Goal: Task Accomplishment & Management: Use online tool/utility

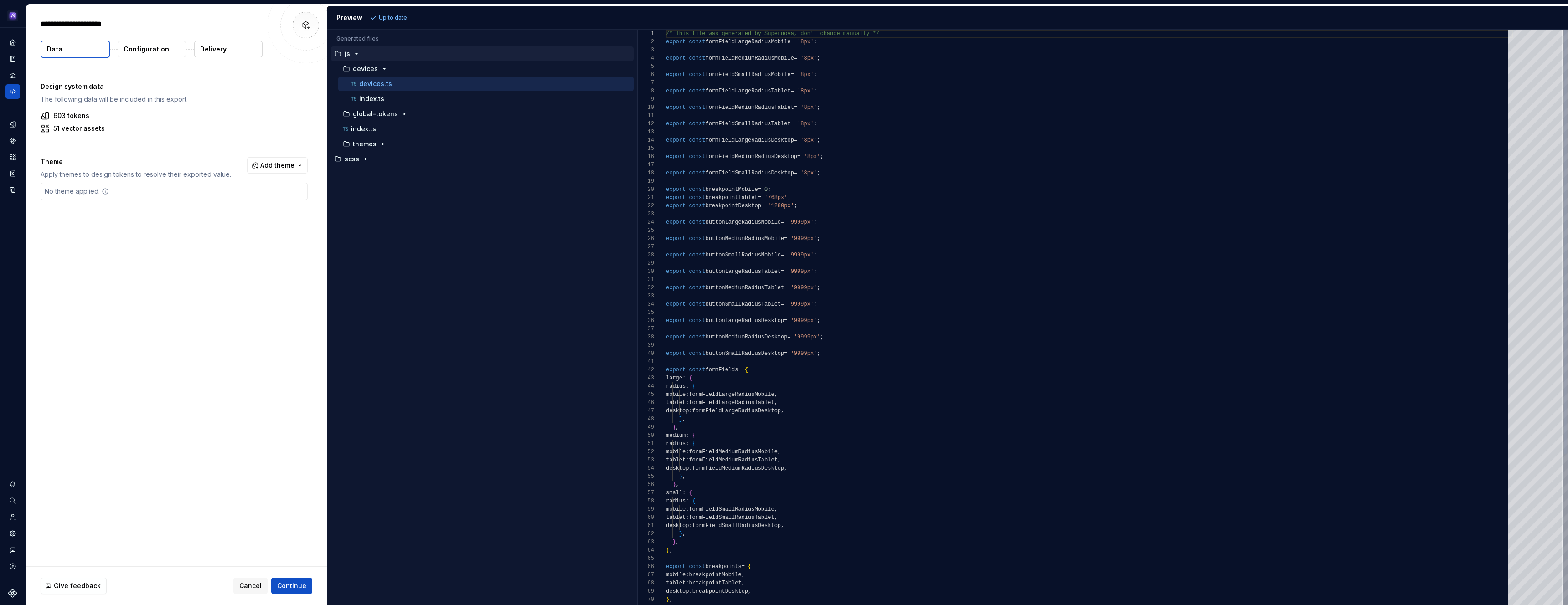
type textarea "*"
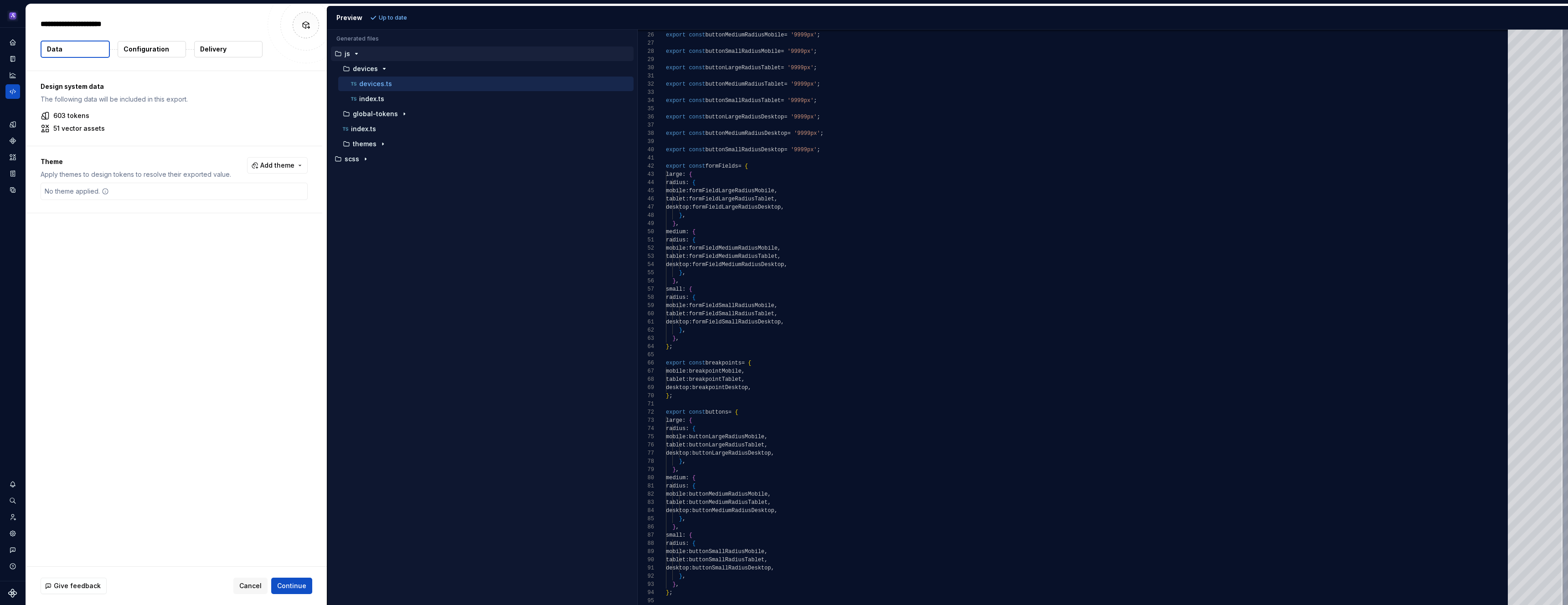
scroll to position [74, 6]
drag, startPoint x: 698, startPoint y: 399, endPoint x: 647, endPoint y: 362, distance: 63.0
click at [666, 362] on div "export const buttonMediumRadiusMobile = '9999px' ; export const buttonSmallRadi…" at bounding box center [1090, 215] width 847 height 780
click at [724, 351] on div "export const buttonMediumRadiusMobile = '9999px' ; export const buttonSmallRadi…" at bounding box center [1090, 215] width 847 height 780
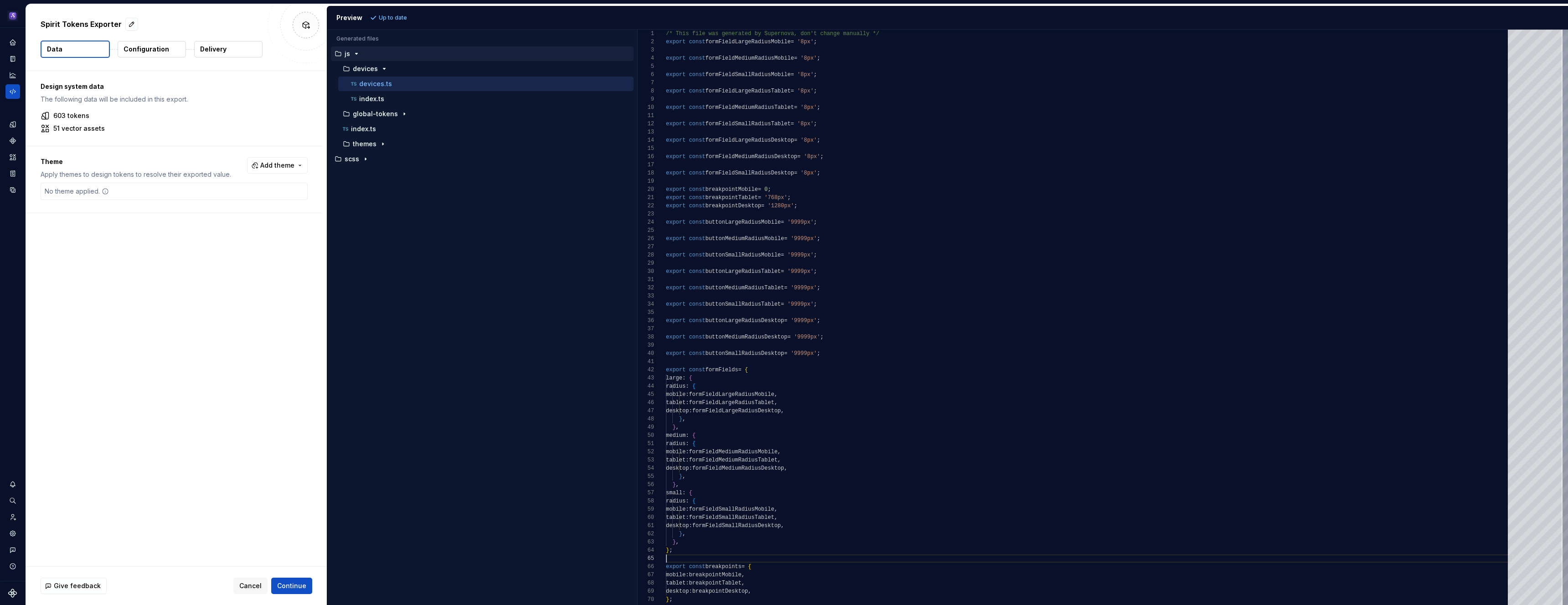
scroll to position [74, 112]
click at [808, 190] on div "export const buttonMediumRadiusMobile = '9999px' ; export const buttonSmallRadi…" at bounding box center [1090, 419] width 847 height 780
click at [838, 113] on div "export const buttonMediumRadiusMobile = '9999px' ; export const buttonSmallRadi…" at bounding box center [1090, 419] width 847 height 780
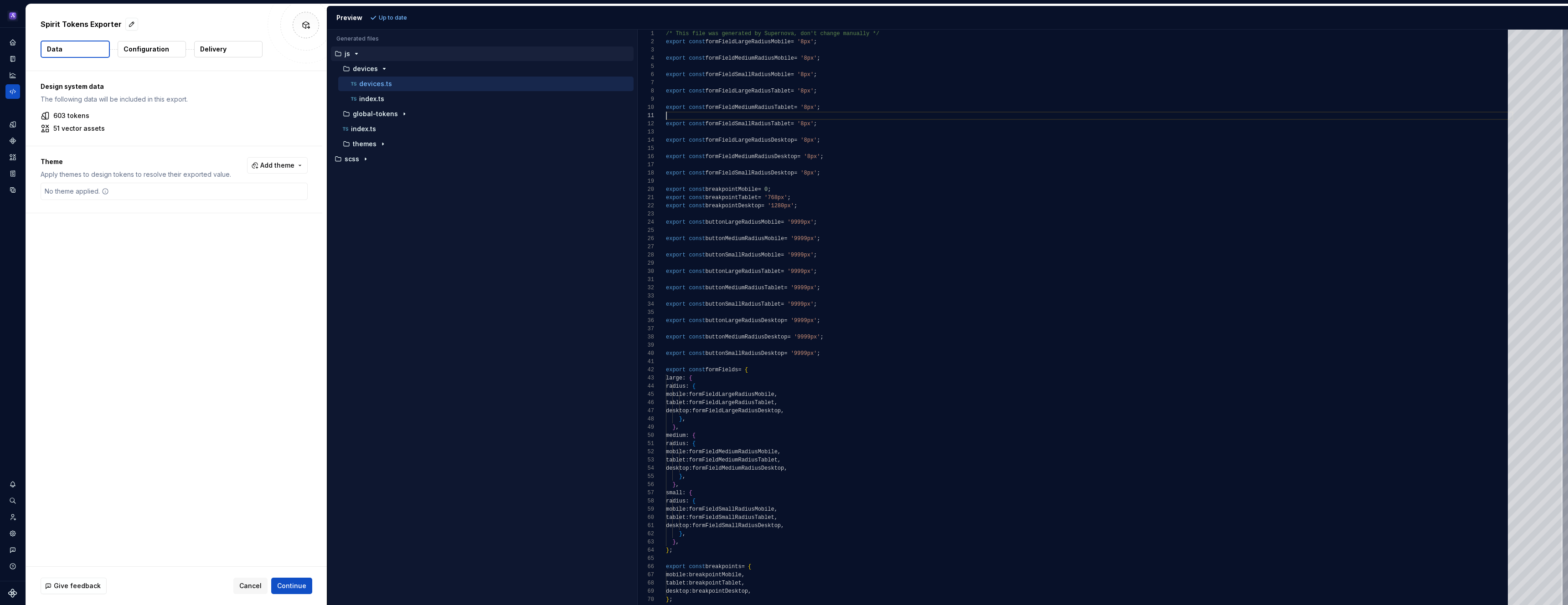
click at [844, 178] on div "export const buttonMediumRadiusMobile = '9999px' ; export const buttonSmallRadi…" at bounding box center [1090, 419] width 847 height 780
click at [837, 189] on div "export const buttonMediumRadiusMobile = '9999px' ; export const buttonSmallRadi…" at bounding box center [1090, 419] width 847 height 780
drag, startPoint x: 838, startPoint y: 41, endPoint x: 843, endPoint y: 81, distance: 40.3
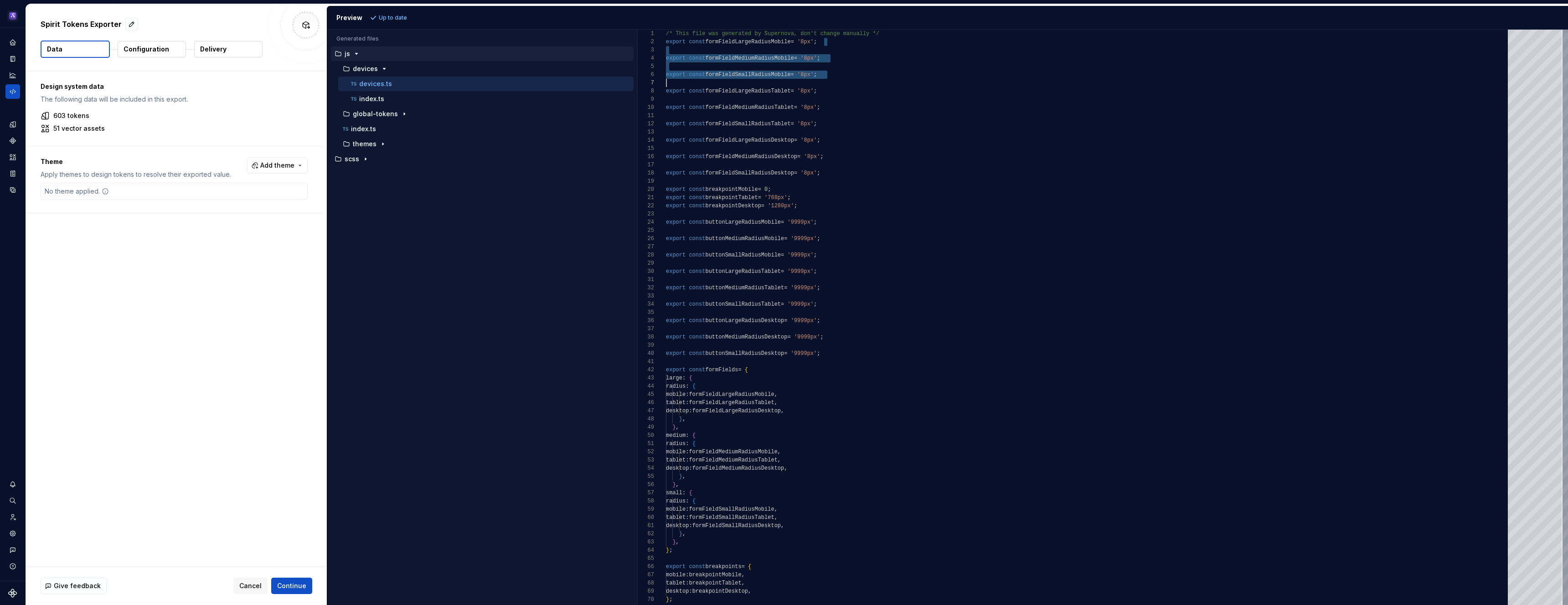
click at [843, 81] on div "export const buttonMediumRadiusMobile = '9999px' ; export const buttonSmallRadi…" at bounding box center [1090, 419] width 847 height 780
click at [840, 45] on div "export const buttonMediumRadiusMobile = '9999px' ; export const buttonSmallRadi…" at bounding box center [1090, 419] width 847 height 780
drag, startPoint x: 838, startPoint y: 43, endPoint x: 845, endPoint y: 135, distance: 92.3
click at [845, 135] on div "export const buttonMediumRadiusMobile = '9999px' ; export const buttonSmallRadi…" at bounding box center [1090, 419] width 847 height 780
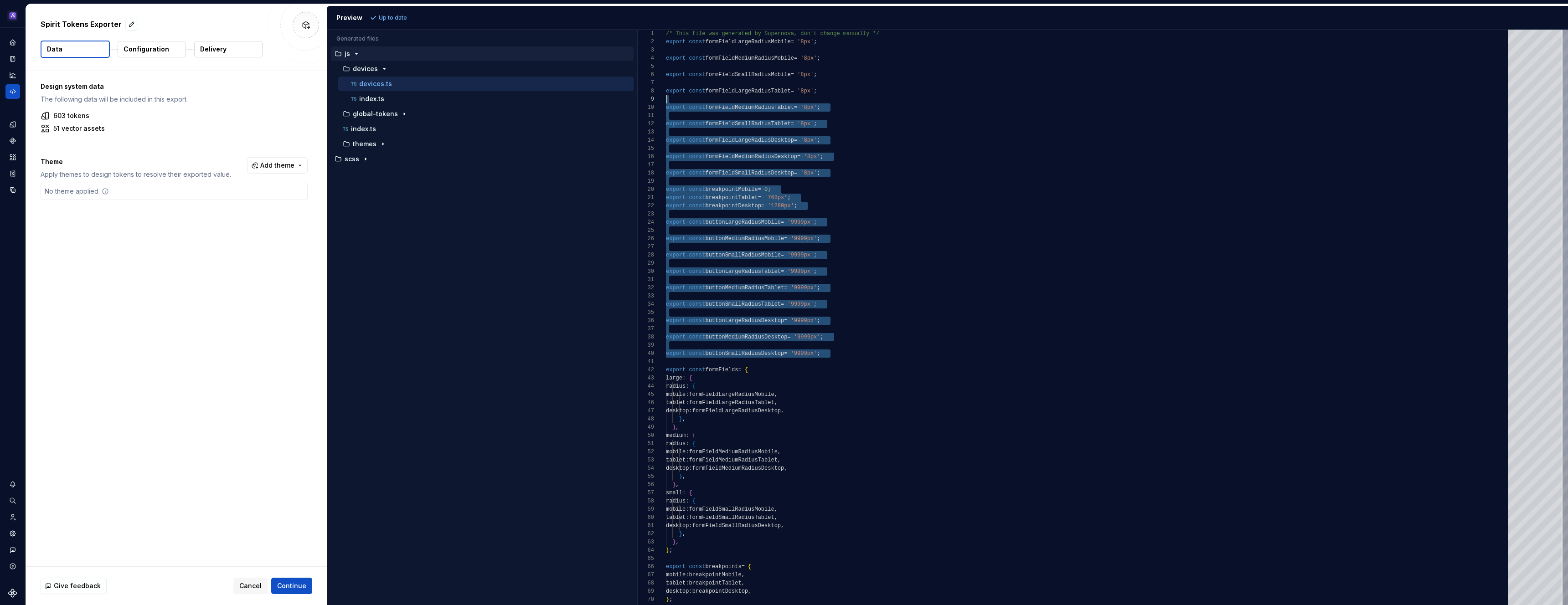
drag, startPoint x: 843, startPoint y: 354, endPoint x: 856, endPoint y: 99, distance: 255.3
click at [856, 99] on div "export const buttonMediumRadiusMobile = '9999px' ; export const buttonSmallRadi…" at bounding box center [1090, 419] width 847 height 780
click at [870, 151] on div "export const buttonMediumRadiusMobile = '9999px' ; export const buttonSmallRadi…" at bounding box center [1090, 419] width 847 height 780
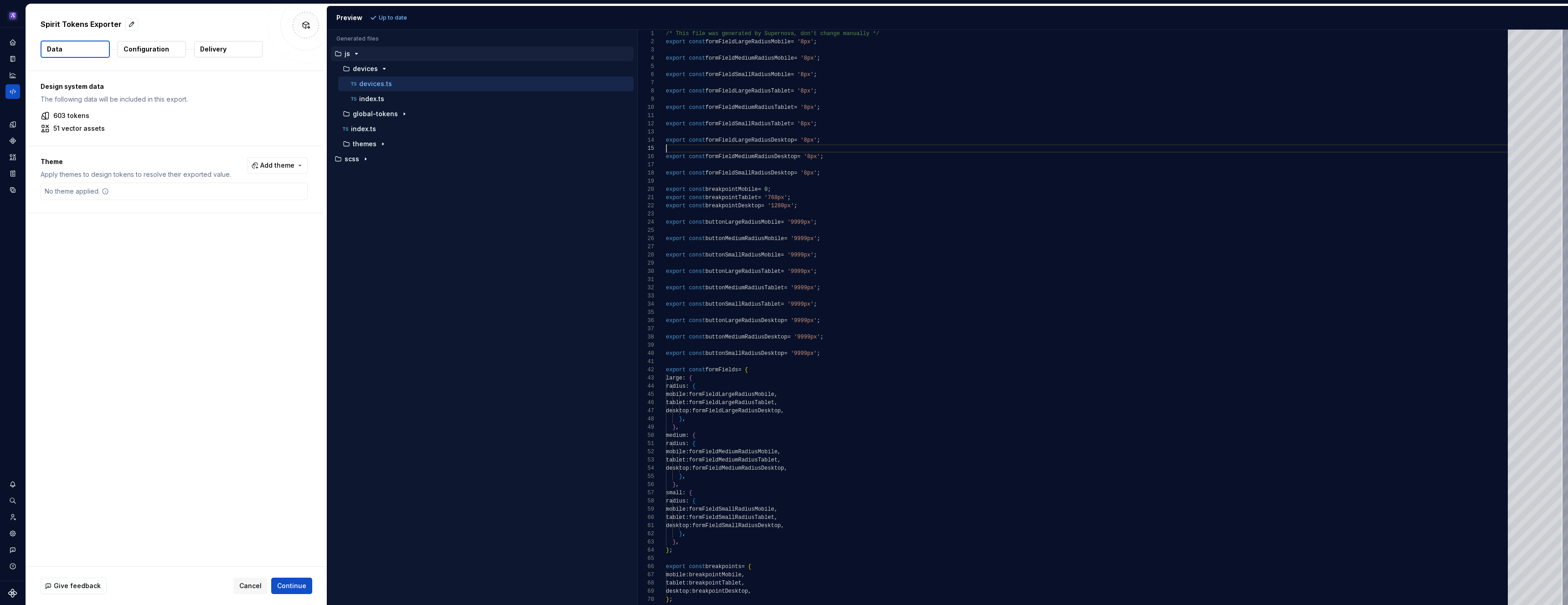
scroll to position [33, 0]
click at [388, 100] on div "index.ts" at bounding box center [491, 99] width 284 height 9
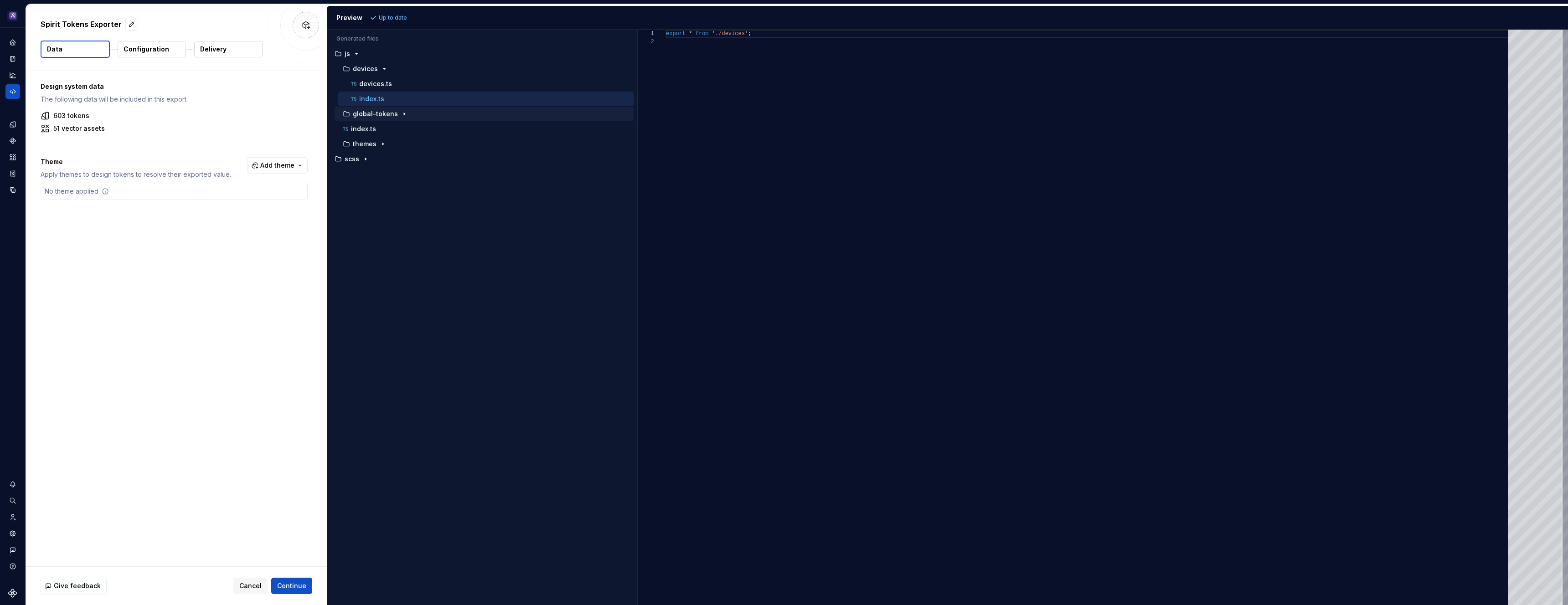
click at [351, 116] on div "button" at bounding box center [346, 114] width 11 height 7
click at [365, 131] on p "borders.ts" at bounding box center [375, 129] width 32 height 7
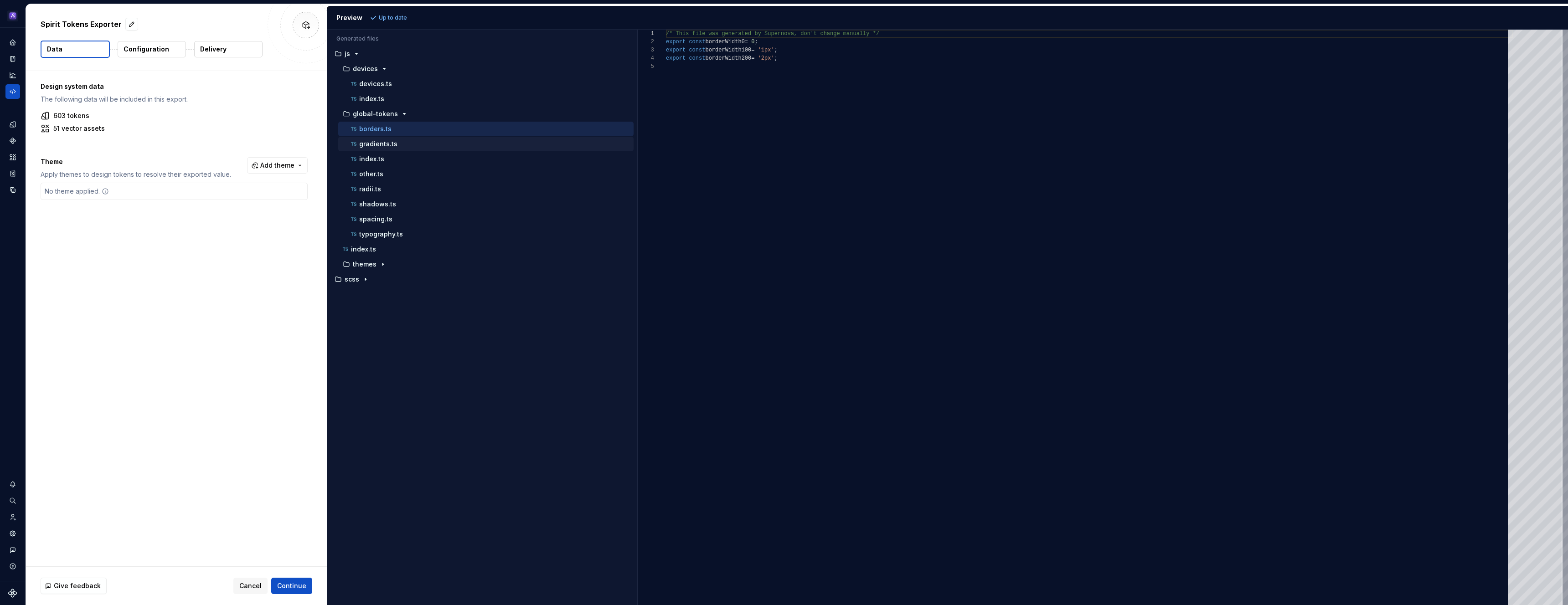
click at [383, 144] on p "gradients.ts" at bounding box center [378, 144] width 38 height 7
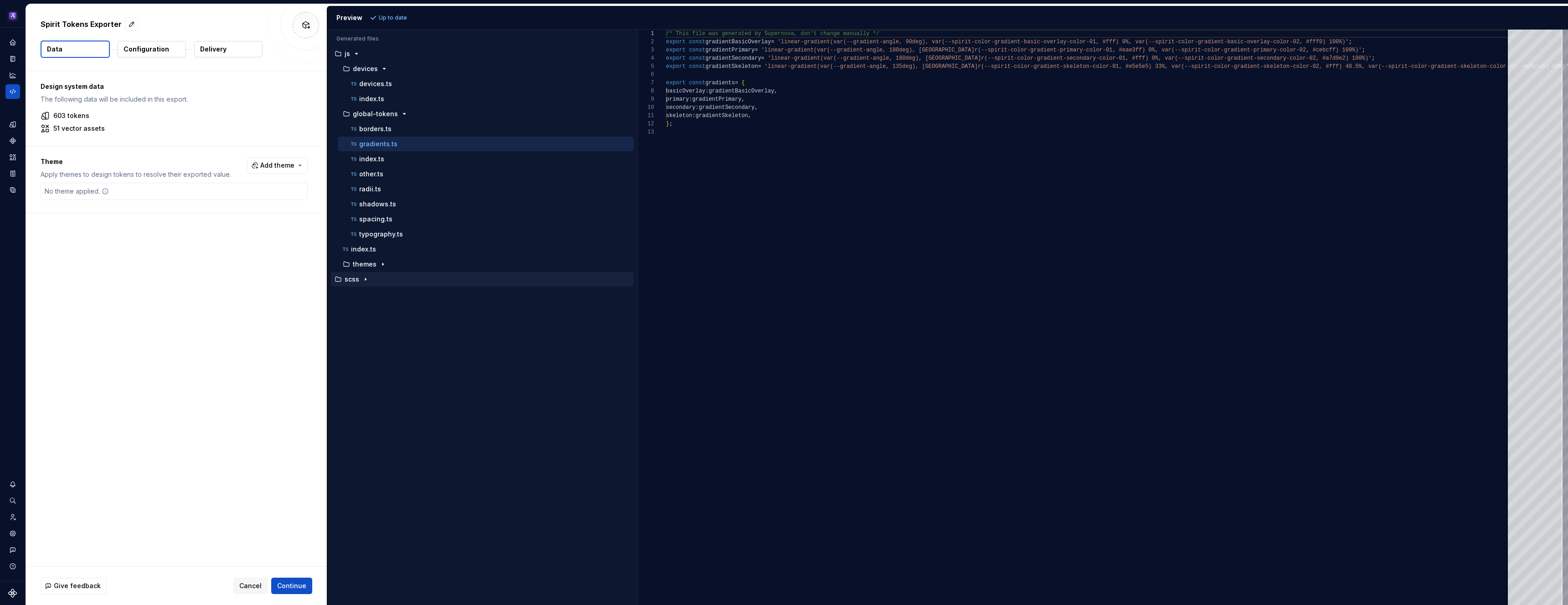
click at [366, 278] on icon "button" at bounding box center [366, 279] width 7 height 7
click at [377, 326] on div "devices" at bounding box center [487, 324] width 293 height 7
click at [383, 342] on p "_devices.scss" at bounding box center [381, 340] width 44 height 7
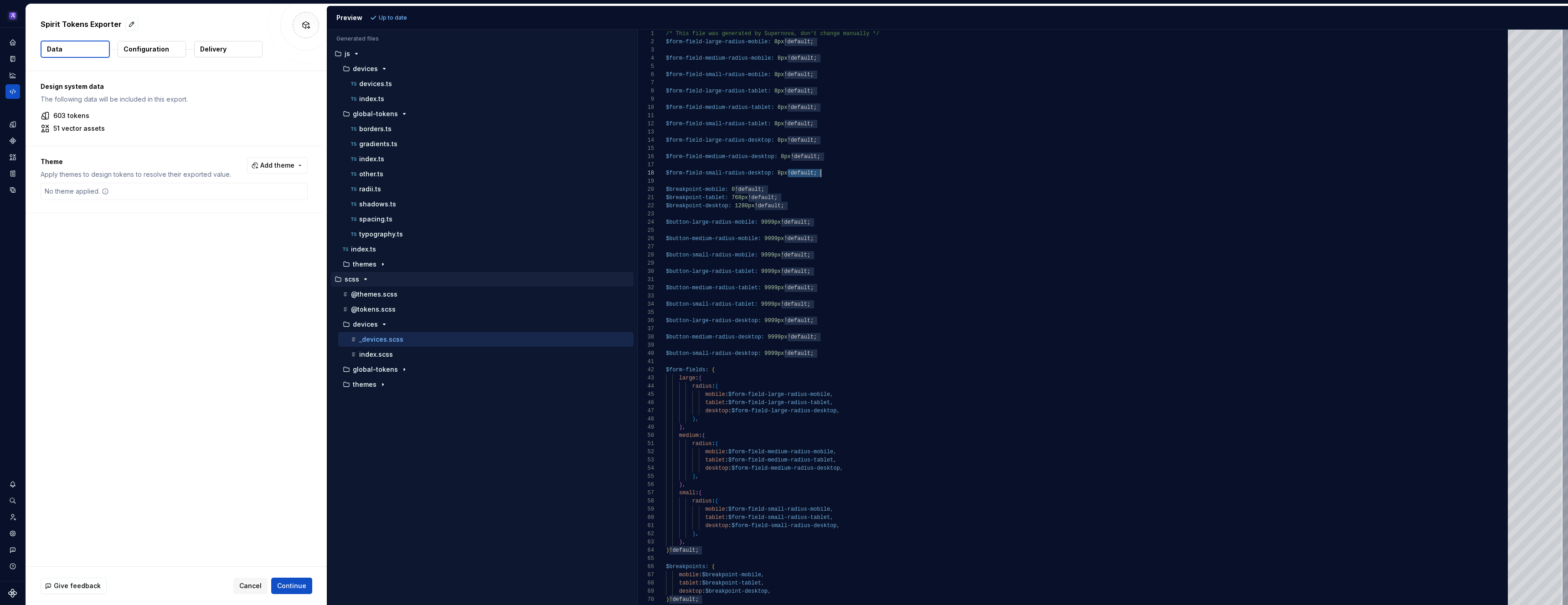
scroll to position [57, 0]
drag, startPoint x: 789, startPoint y: 174, endPoint x: 819, endPoint y: 177, distance: 30.1
click at [819, 177] on div "/* This file was generated by Supernova, don't cha nge manually */ $form-field-…" at bounding box center [1090, 419] width 847 height 780
click at [834, 184] on div "/* This file was generated by Supernova, don't cha nge manually */ $form-field-…" at bounding box center [1090, 419] width 847 height 780
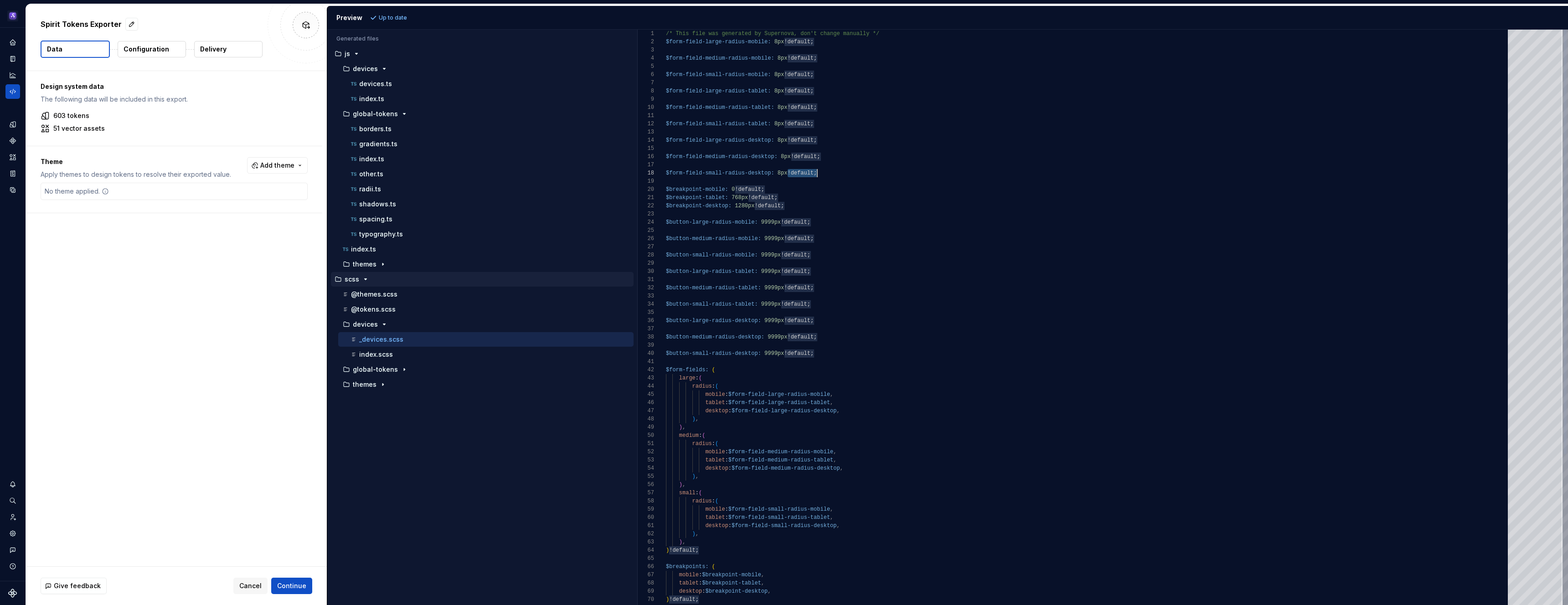
scroll to position [66, 0]
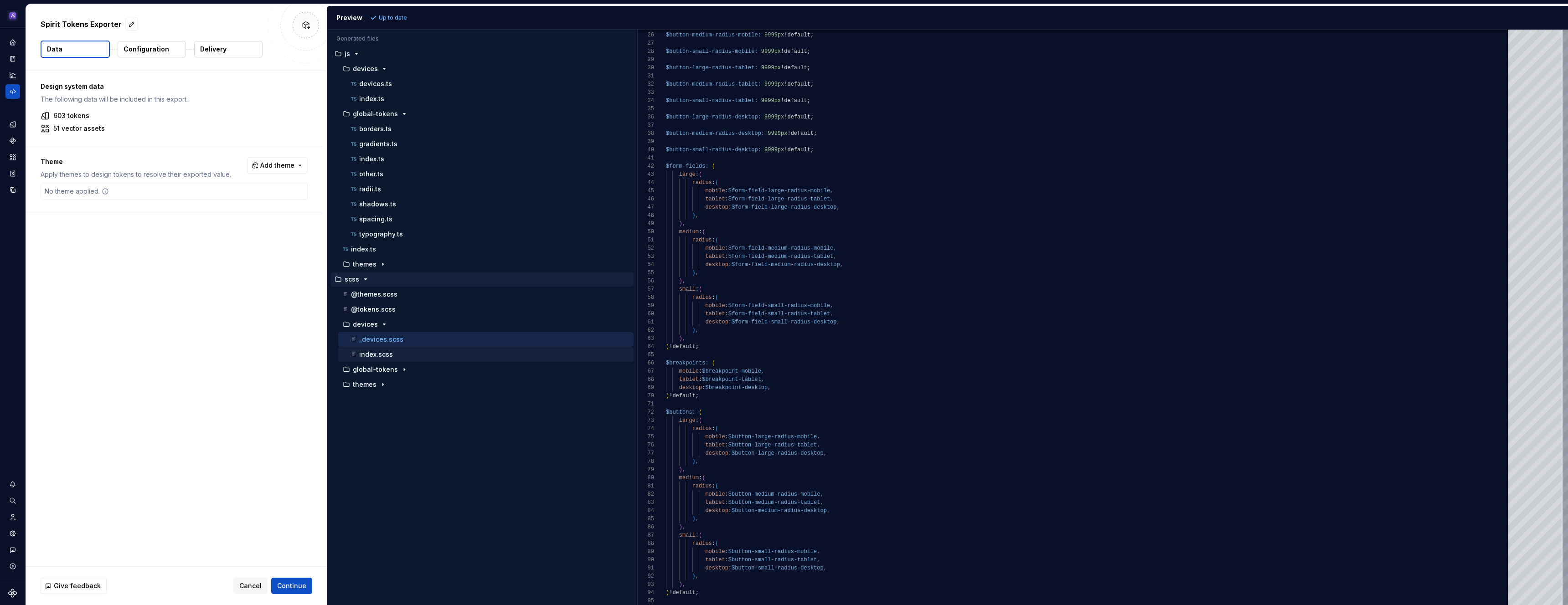
click at [371, 350] on div "index.scss" at bounding box center [491, 354] width 284 height 9
type textarea "**********"
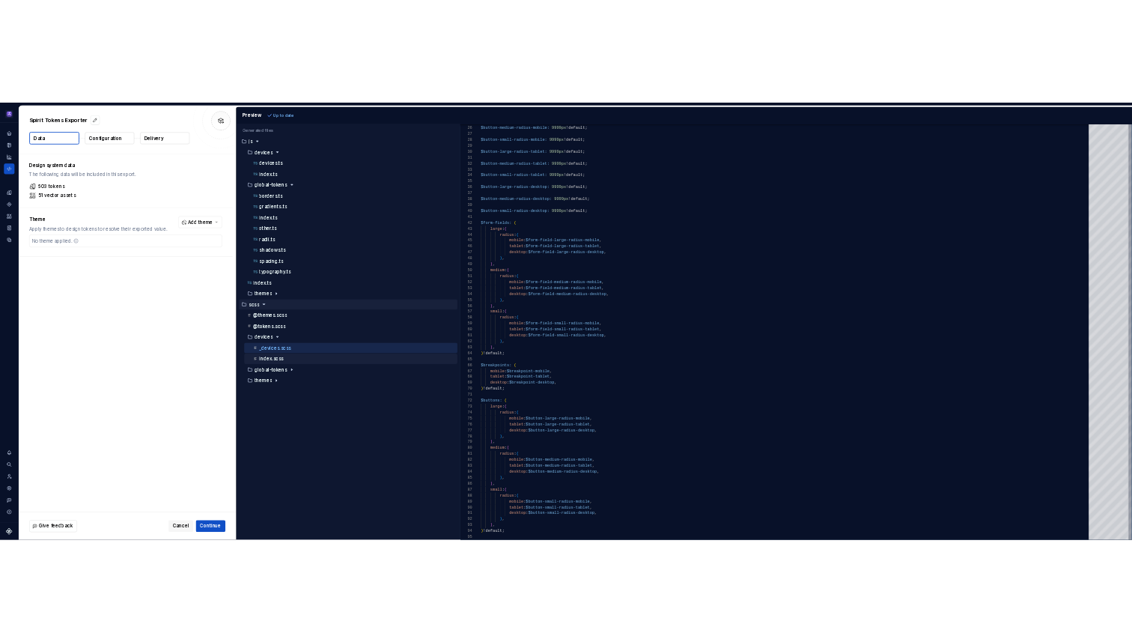
scroll to position [0, 0]
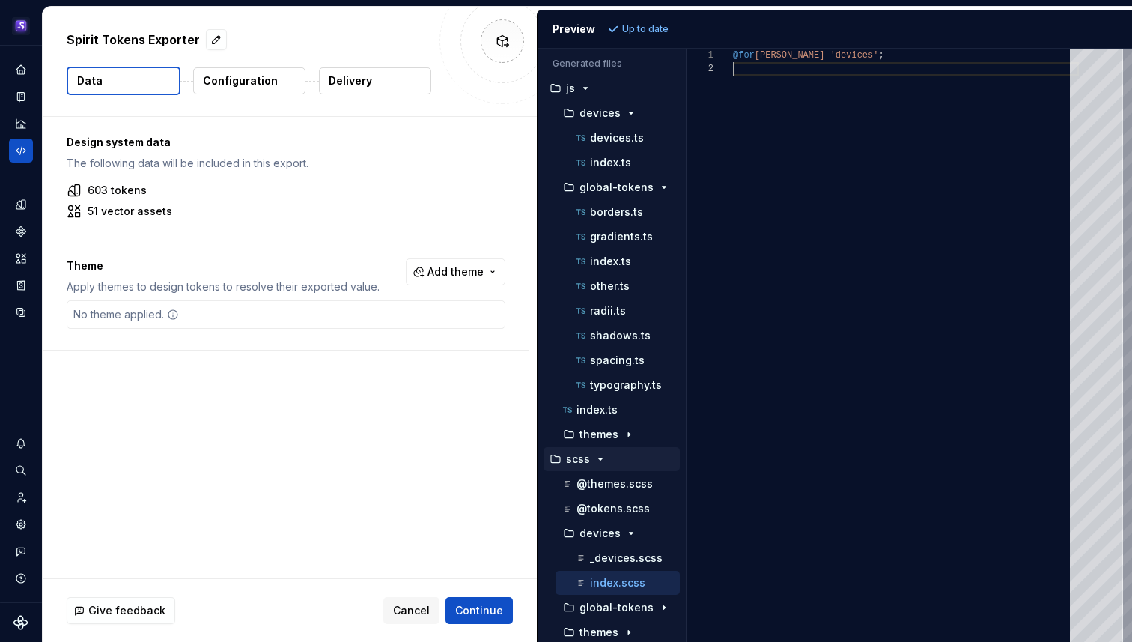
click at [812, 105] on div "@for [PERSON_NAME] 'devices' ;" at bounding box center [906, 345] width 346 height 593
